Goal: Task Accomplishment & Management: Manage account settings

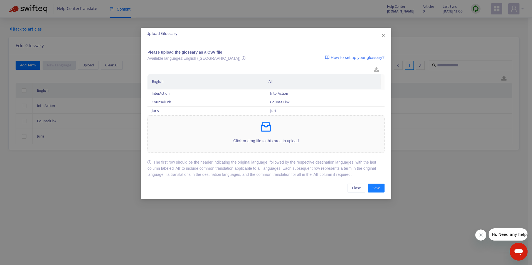
click at [385, 35] on icon "close" at bounding box center [383, 35] width 4 height 4
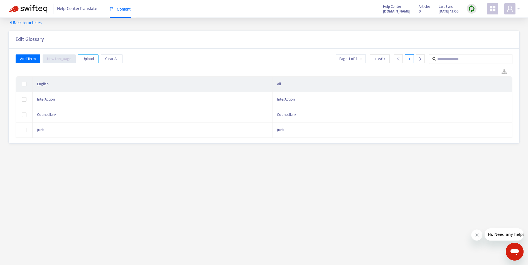
scroll to position [18, 0]
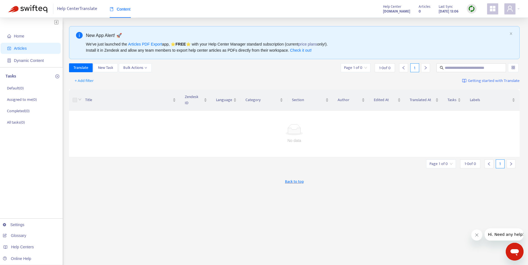
click at [25, 238] on link "Glossary" at bounding box center [14, 236] width 23 height 4
click at [31, 246] on span "Help Centers" at bounding box center [22, 247] width 23 height 4
click at [107, 193] on link "[DOMAIN_NAME]" at bounding box center [88, 191] width 38 height 4
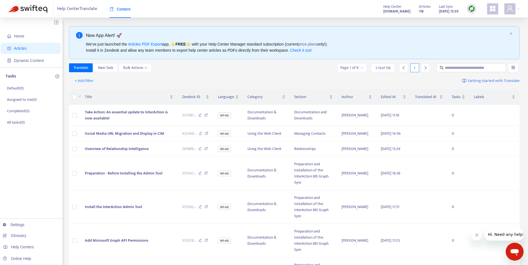
click at [26, 235] on link "Glossary" at bounding box center [14, 236] width 23 height 4
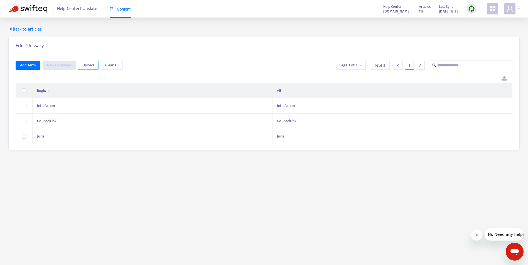
click at [94, 65] on button "Upload" at bounding box center [88, 65] width 21 height 9
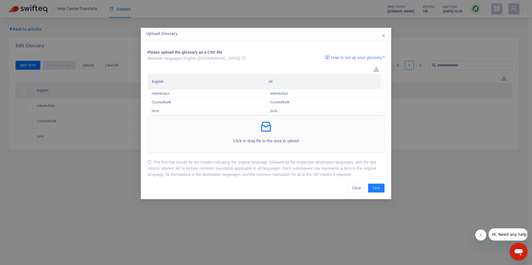
click at [232, 140] on p "Click or drag file to this area to upload" at bounding box center [266, 141] width 237 height 6
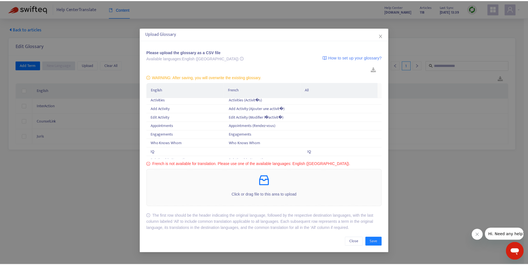
scroll to position [362, 0]
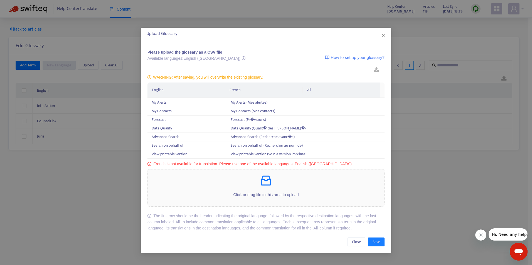
click at [387, 37] on div "Upload Glossary" at bounding box center [266, 34] width 250 height 13
click at [385, 35] on icon "close" at bounding box center [383, 35] width 4 height 4
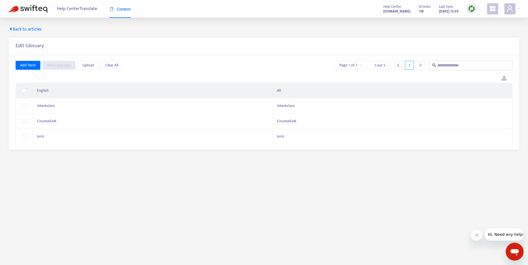
click at [31, 28] on span "Back to articles" at bounding box center [24, 29] width 33 height 7
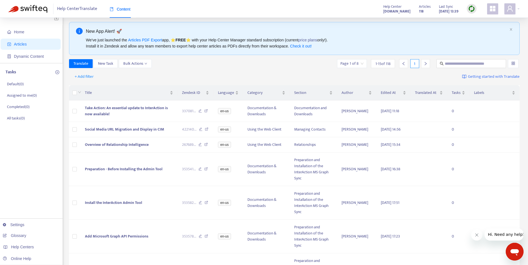
scroll to position [167, 0]
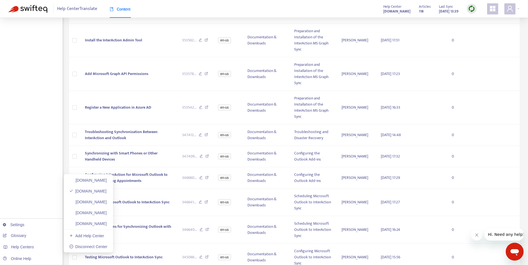
click at [16, 235] on link "Glossary" at bounding box center [14, 236] width 23 height 4
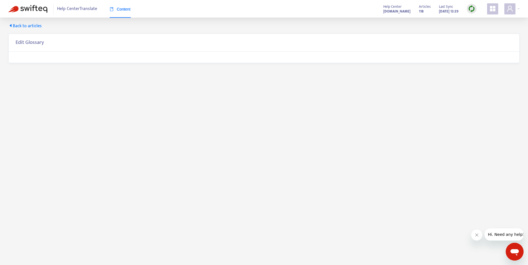
scroll to position [0, 0]
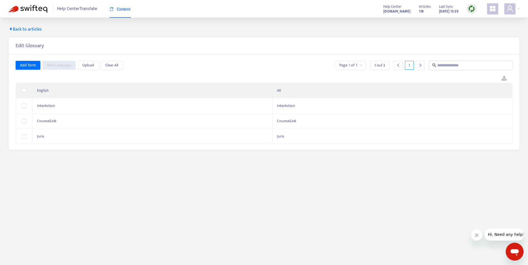
click at [420, 67] on div at bounding box center [420, 65] width 9 height 9
click at [421, 67] on div at bounding box center [420, 65] width 9 height 9
click at [409, 67] on div "1" at bounding box center [409, 65] width 9 height 9
click at [397, 65] on icon "left" at bounding box center [398, 65] width 4 height 4
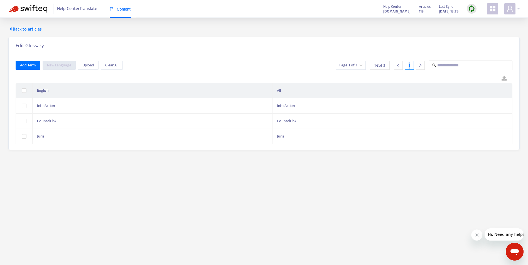
click at [397, 65] on icon "left" at bounding box center [398, 65] width 4 height 4
drag, startPoint x: 397, startPoint y: 65, endPoint x: 384, endPoint y: 68, distance: 13.4
click at [384, 68] on span "1 - 3 of 3" at bounding box center [379, 66] width 11 height 6
click at [333, 66] on div "Add Term New Language Upload Clear All Page 1 of 1 1 - 3 of 3 1" at bounding box center [264, 66] width 497 height 10
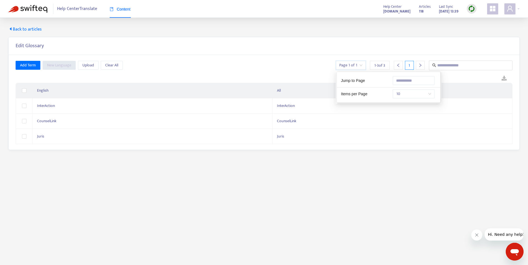
click at [341, 66] on input "search" at bounding box center [350, 65] width 23 height 8
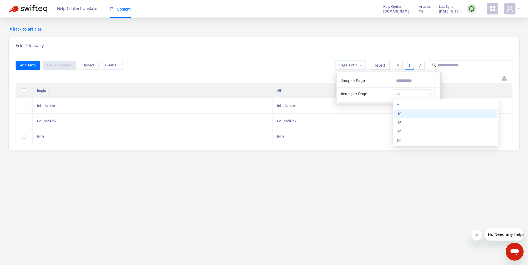
click at [430, 93] on span "10" at bounding box center [413, 94] width 35 height 8
click at [405, 142] on div "50" at bounding box center [445, 141] width 97 height 6
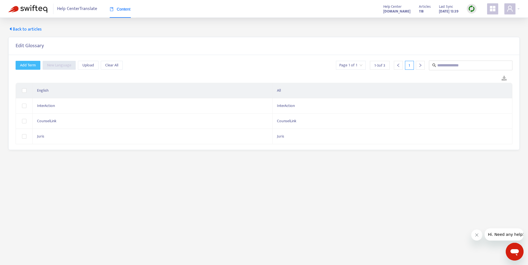
click at [19, 67] on button "Add Term" at bounding box center [28, 65] width 25 height 9
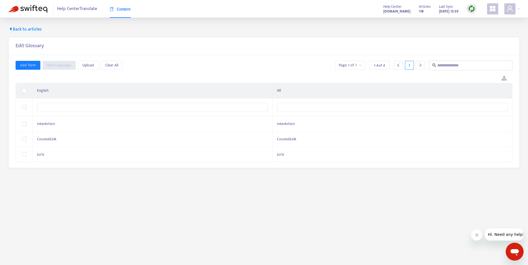
click at [14, 28] on span "Back to articles" at bounding box center [24, 29] width 33 height 7
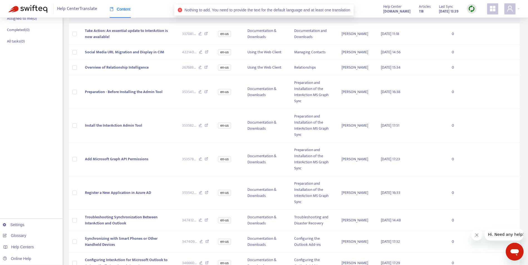
scroll to position [139, 0]
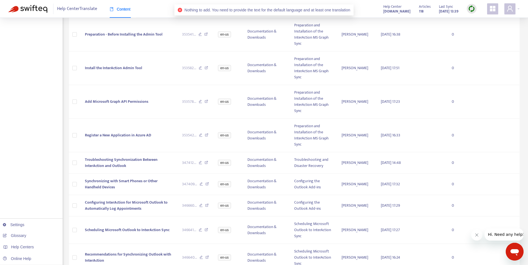
click at [24, 224] on link "Settings" at bounding box center [14, 225] width 22 height 4
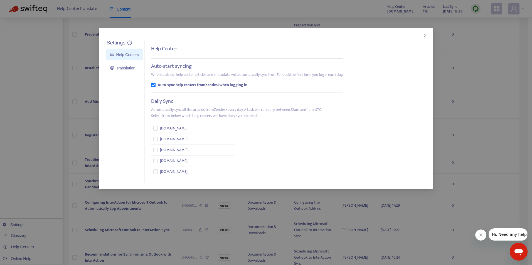
click at [117, 69] on link "Translation" at bounding box center [122, 68] width 25 height 4
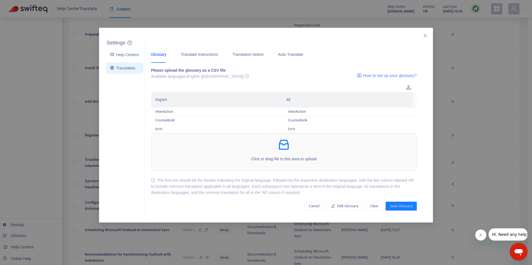
click at [132, 56] on link "Help Centers" at bounding box center [124, 55] width 29 height 4
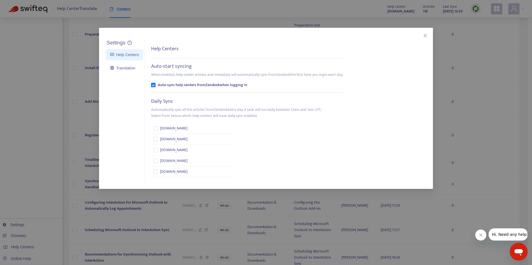
click at [424, 37] on icon "close" at bounding box center [425, 35] width 4 height 4
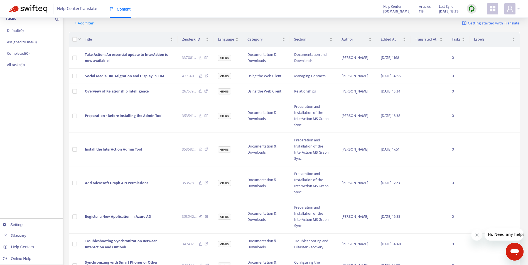
scroll to position [0, 0]
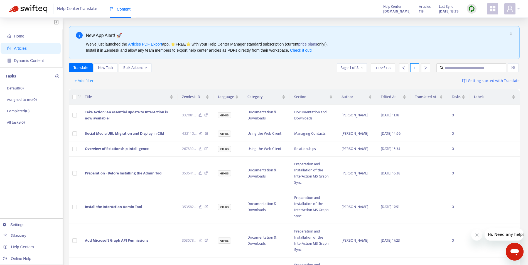
click at [34, 36] on span "Home" at bounding box center [31, 36] width 49 height 11
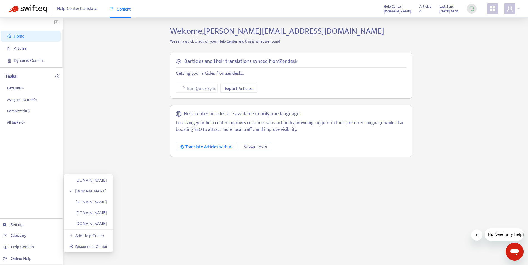
click at [95, 183] on link "[DOMAIN_NAME]" at bounding box center [88, 180] width 38 height 4
click at [85, 8] on span "Help Center Translate" at bounding box center [77, 9] width 40 height 11
click at [29, 249] on span "Help Centers" at bounding box center [22, 247] width 23 height 4
click at [24, 225] on link "Settings" at bounding box center [14, 225] width 22 height 4
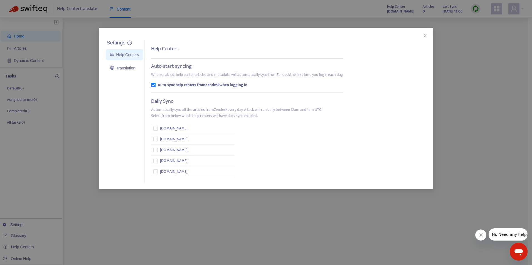
click at [425, 38] on button "Close" at bounding box center [425, 36] width 6 height 6
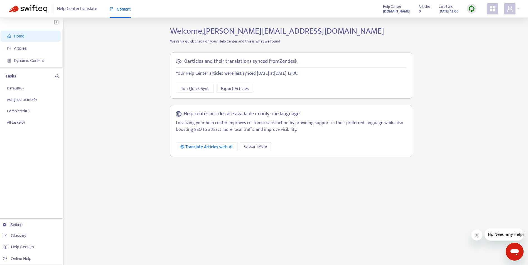
click at [16, 50] on span "Articles" at bounding box center [20, 48] width 13 height 4
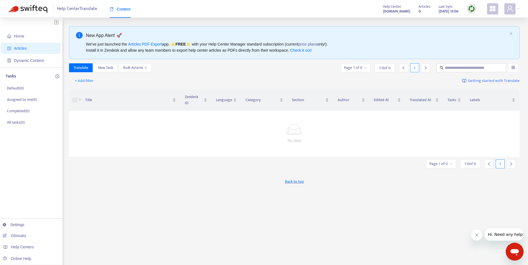
click at [17, 61] on span "Dynamic Content" at bounding box center [29, 60] width 30 height 4
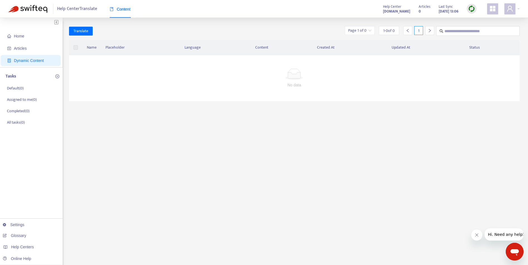
click at [18, 52] on span "Articles" at bounding box center [31, 48] width 49 height 11
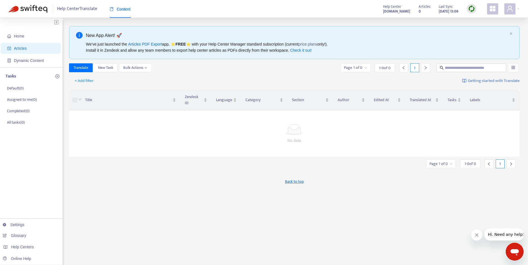
click at [30, 248] on span "Help Centers" at bounding box center [22, 247] width 23 height 4
click at [37, 185] on div "Home Articles Dynamic Content Tasks Default ( 0 ) Assigned to me ( 0 ) Complete…" at bounding box center [31, 185] width 63 height 334
click at [23, 237] on link "Glossary" at bounding box center [14, 236] width 23 height 4
click at [33, 249] on div "Help Centers" at bounding box center [29, 247] width 63 height 11
click at [99, 192] on link "[DOMAIN_NAME]" at bounding box center [88, 191] width 38 height 4
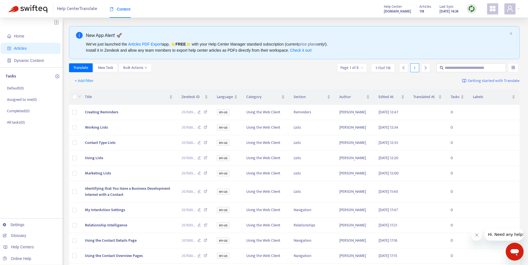
click at [24, 223] on link "Settings" at bounding box center [14, 225] width 22 height 4
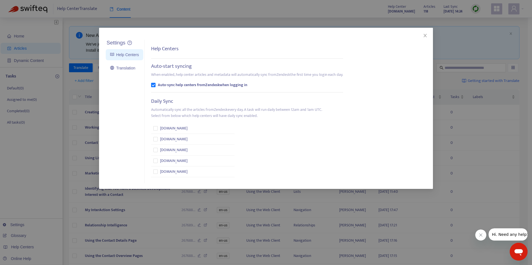
click at [130, 67] on link "Translation" at bounding box center [122, 68] width 25 height 4
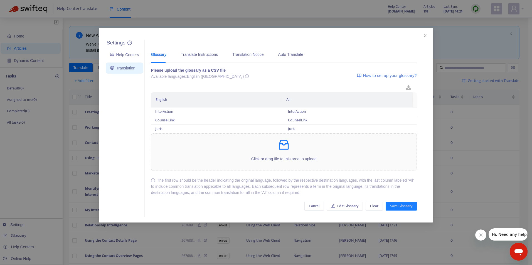
click at [269, 167] on span "Click or drag file to this area to upload" at bounding box center [283, 152] width 265 height 37
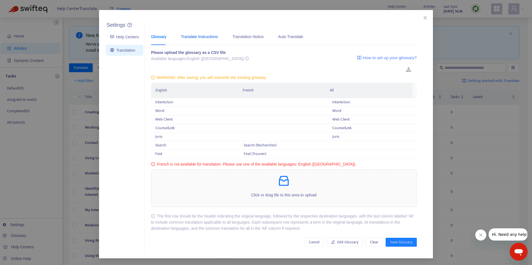
click at [196, 37] on div "Translate Instructions" at bounding box center [199, 37] width 37 height 6
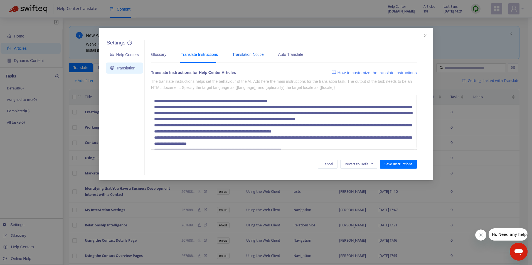
click at [238, 57] on div "Translation Notice" at bounding box center [247, 54] width 31 height 6
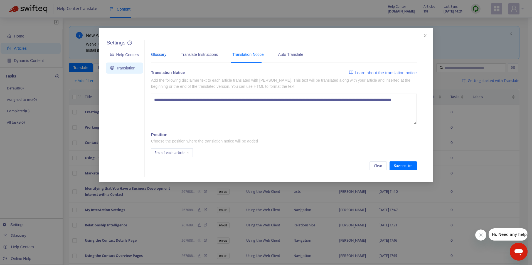
click at [160, 56] on div "Glossary" at bounding box center [158, 54] width 15 height 6
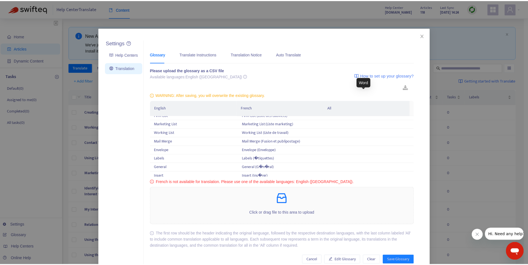
scroll to position [83, 0]
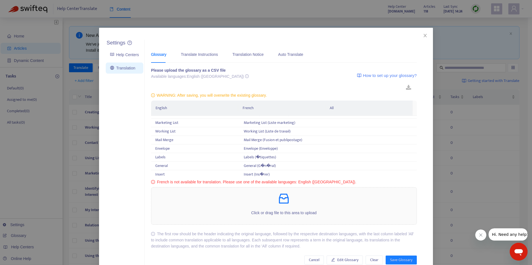
click at [110, 56] on link "Help Centers" at bounding box center [124, 55] width 29 height 4
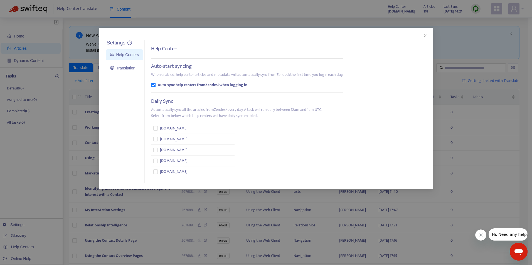
click at [424, 33] on icon "close" at bounding box center [425, 35] width 4 height 4
